Goal: Task Accomplishment & Management: Manage account settings

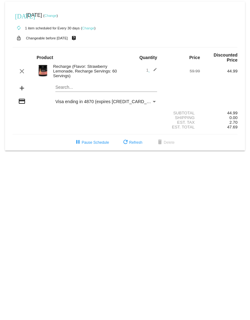
click at [61, 90] on mat-card "[DATE] [DATE] ( Change ) autorenew 1 item scheduled for Every 30 days ( Change …" at bounding box center [125, 76] width 240 height 149
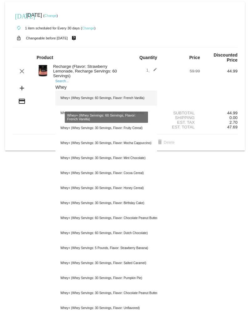
type input "Whey"
click at [88, 99] on div "Whey+ (Whey Servings: 60 Servings, Flavor: French Vanilla)" at bounding box center [106, 98] width 102 height 15
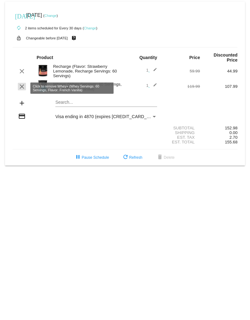
click at [23, 87] on mat-icon "clear" at bounding box center [22, 87] width 8 height 8
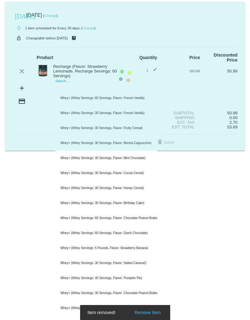
click at [64, 89] on mat-card "[DATE] [DATE] ( Change ) autorenew 1 item scheduled for Every 30 days ( Change …" at bounding box center [125, 76] width 240 height 149
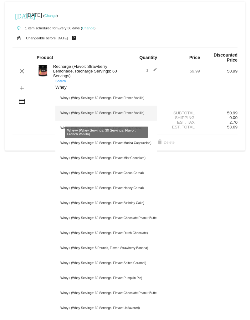
type input "Whey"
click at [78, 114] on div "Whey+ (Whey Servings: 30 Servings, Flavor: French Vanilla)" at bounding box center [106, 113] width 102 height 15
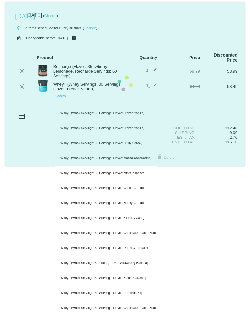
click at [59, 103] on input "Search..." at bounding box center [106, 102] width 102 height 5
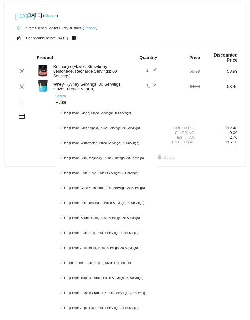
type input "Pulse"
click at [159, 12] on div "[DATE] [DATE] ( Change )" at bounding box center [125, 15] width 225 height 13
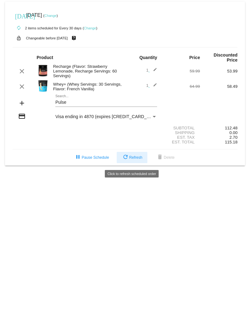
click at [132, 159] on span "refresh Refresh" at bounding box center [132, 157] width 21 height 4
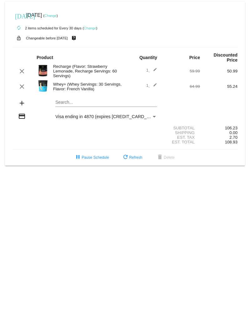
click at [71, 103] on mat-card "[DATE] [DATE] ( Change ) autorenew 2 items scheduled for Every 30 days ( Change…" at bounding box center [125, 84] width 240 height 164
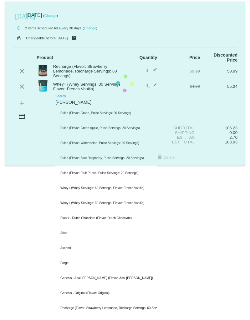
type input "Pulse"
